Goal: Task Accomplishment & Management: Complete application form

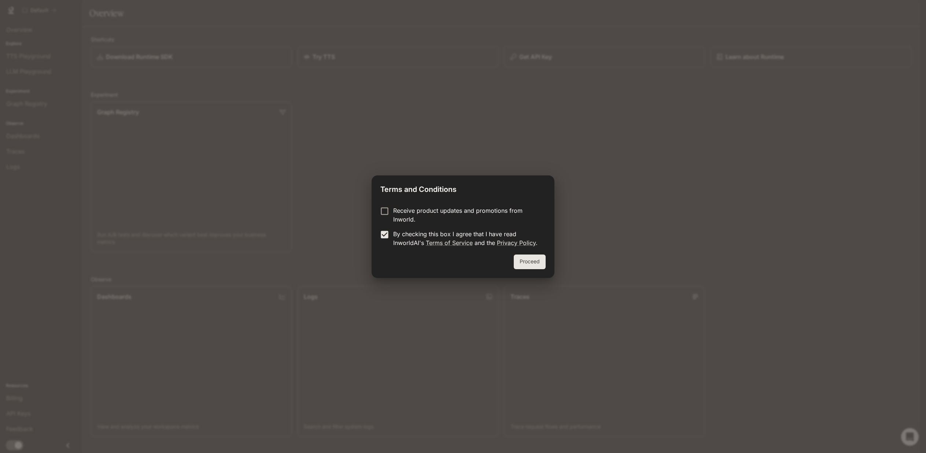
click at [528, 259] on button "Proceed" at bounding box center [530, 262] width 32 height 15
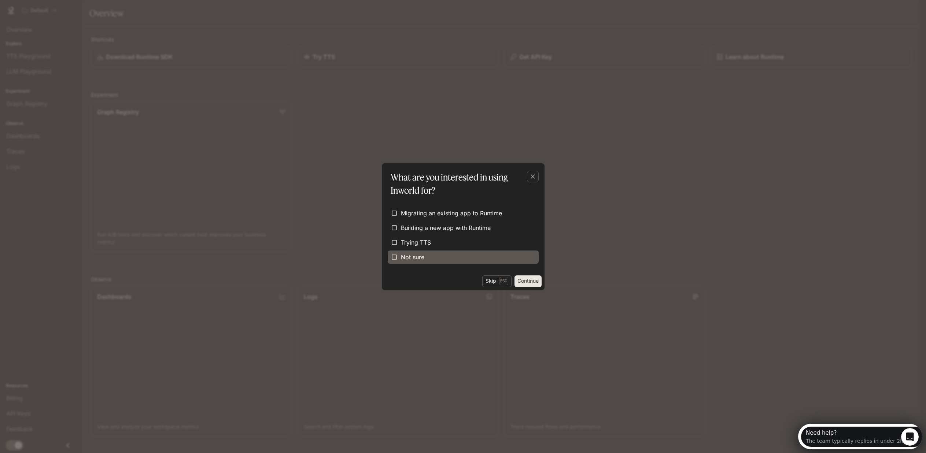
click at [417, 254] on span "Not sure" at bounding box center [412, 257] width 23 height 9
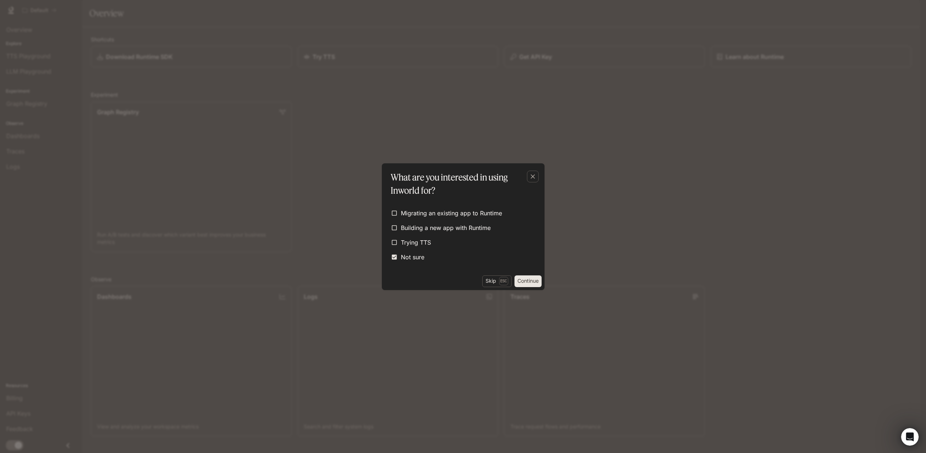
click at [526, 280] on button "Continue" at bounding box center [528, 282] width 27 height 12
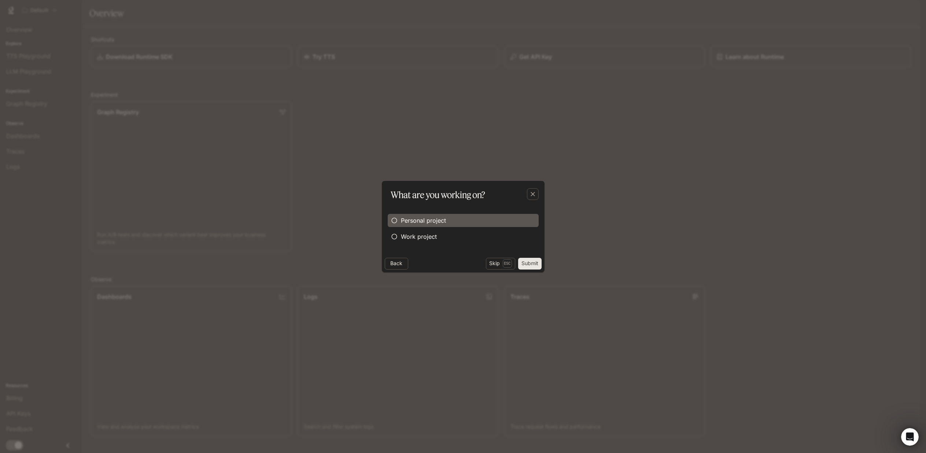
click at [422, 218] on span "Personal project" at bounding box center [423, 220] width 45 height 9
click at [532, 262] on button "Submit" at bounding box center [529, 264] width 23 height 12
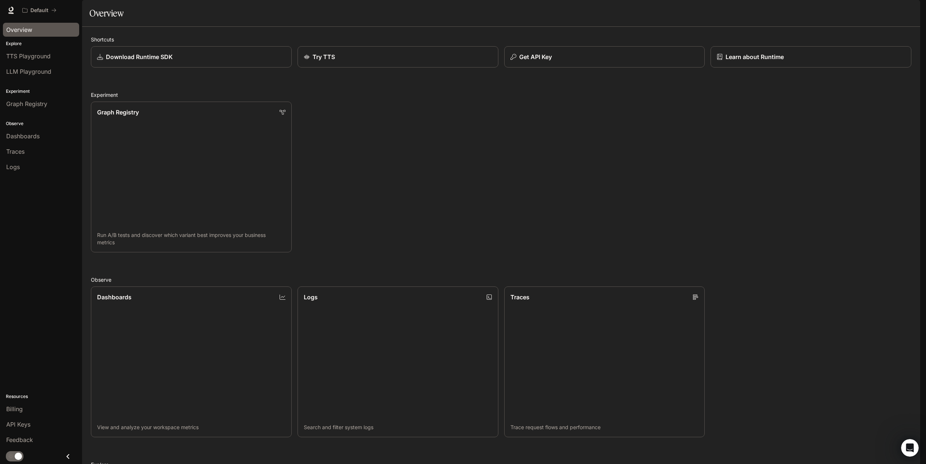
click at [25, 28] on span "Overview" at bounding box center [19, 29] width 26 height 9
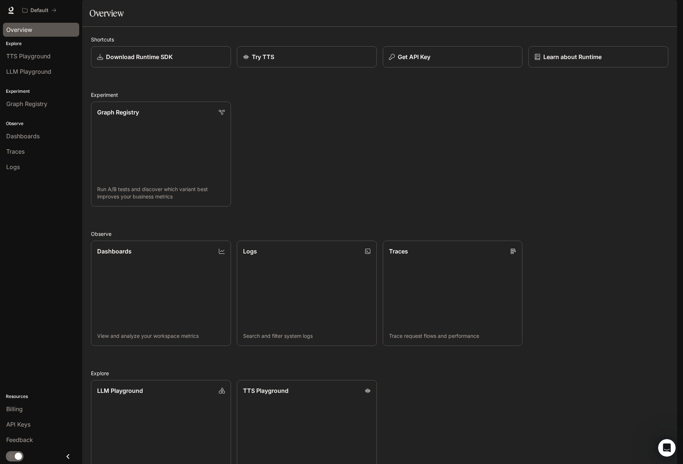
scroll to position [0, 0]
click at [667, 12] on img "button" at bounding box center [667, 10] width 10 height 10
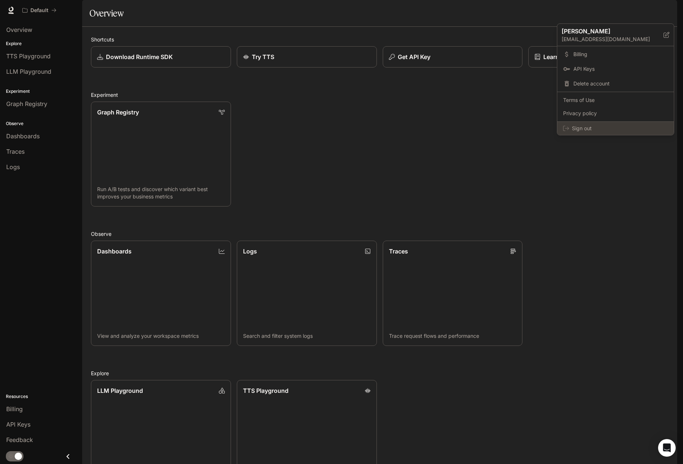
click at [585, 125] on span "Sign out" at bounding box center [620, 128] width 96 height 7
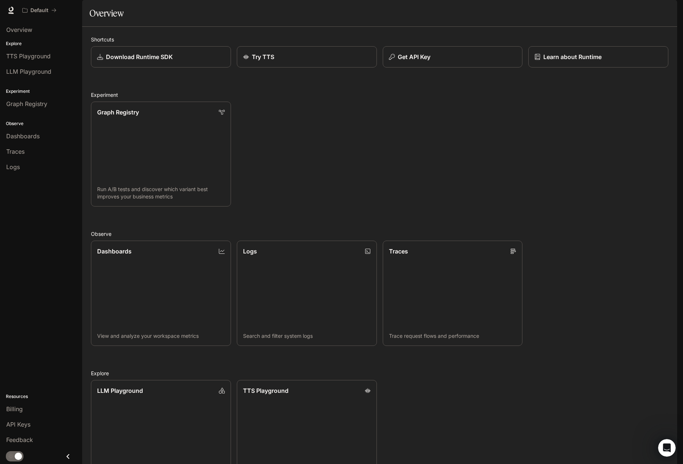
click at [635, 11] on span "Documentation" at bounding box center [633, 10] width 36 height 9
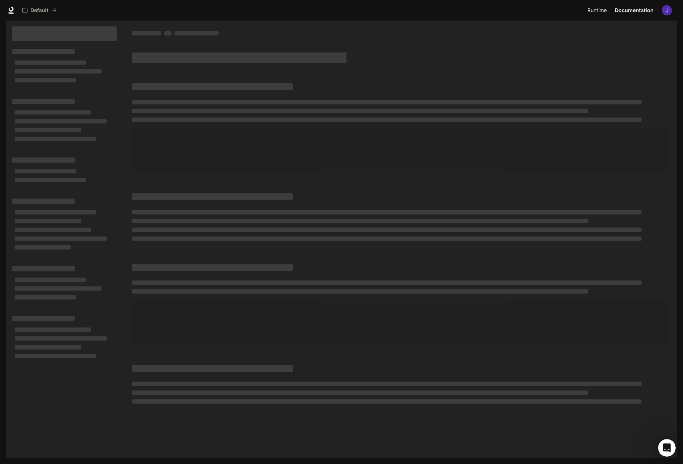
click at [601, 10] on span "Runtime" at bounding box center [596, 10] width 19 height 9
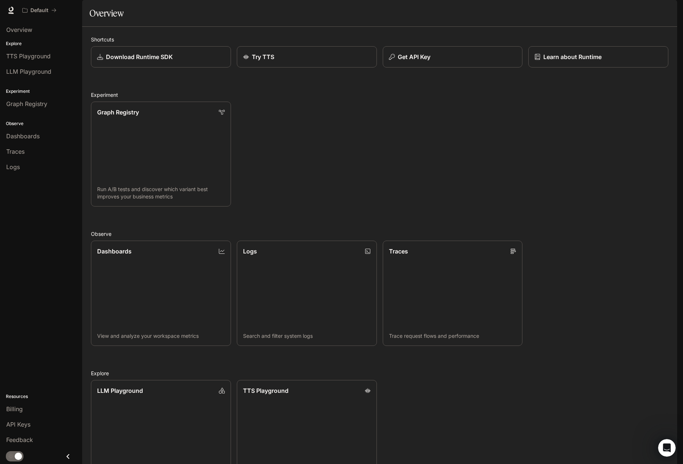
scroll to position [1, 0]
click at [15, 409] on span "Billing" at bounding box center [14, 408] width 16 height 9
